Goal: Find specific page/section: Find specific page/section

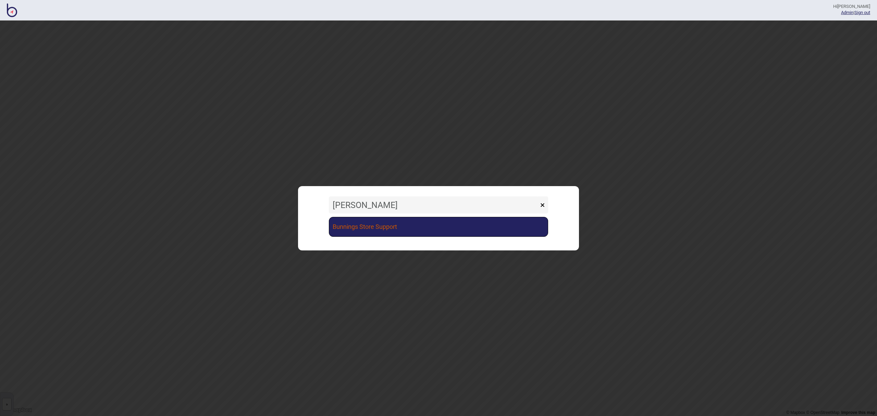
type input "[PERSON_NAME]"
click at [401, 219] on link "Bunnings Store Support" at bounding box center [438, 227] width 219 height 20
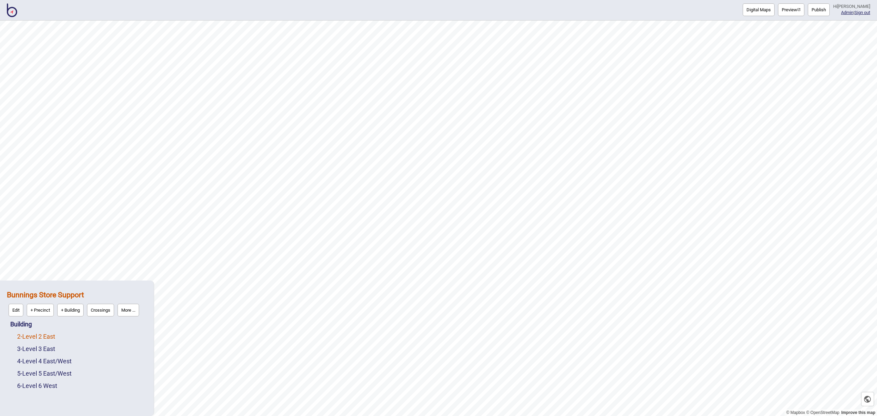
click at [43, 335] on link "2 - Level 2 East" at bounding box center [36, 336] width 38 height 7
click at [44, 337] on button "Image" at bounding box center [47, 335] width 20 height 13
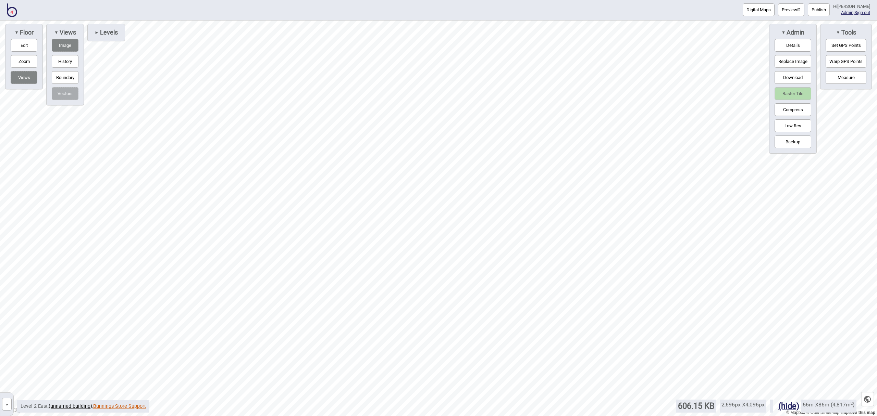
click at [117, 406] on link "Bunnings Store Support" at bounding box center [119, 407] width 53 height 6
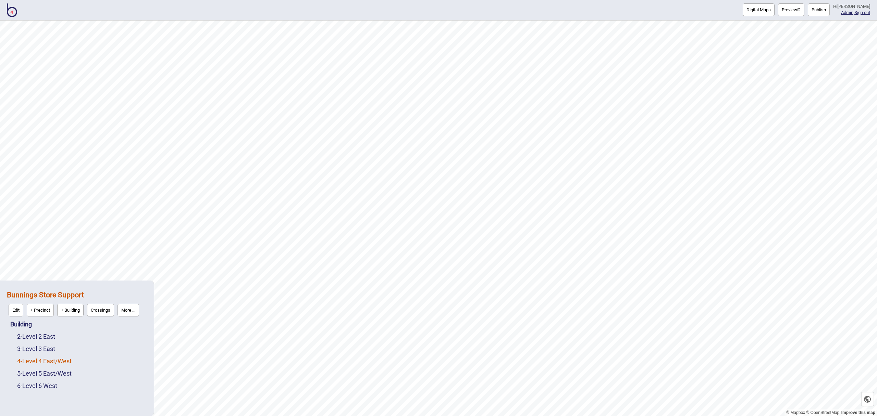
click at [57, 359] on link "4 - Level 4 East/[GEOGRAPHIC_DATA]" at bounding box center [44, 361] width 54 height 7
click at [53, 359] on button "Image" at bounding box center [47, 359] width 20 height 13
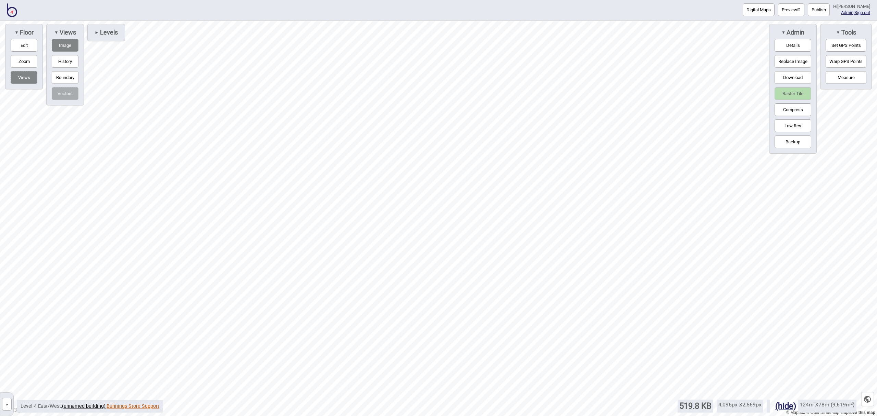
click at [128, 407] on link "Bunnings Store Support" at bounding box center [133, 407] width 53 height 6
